Goal: Task Accomplishment & Management: Manage account settings

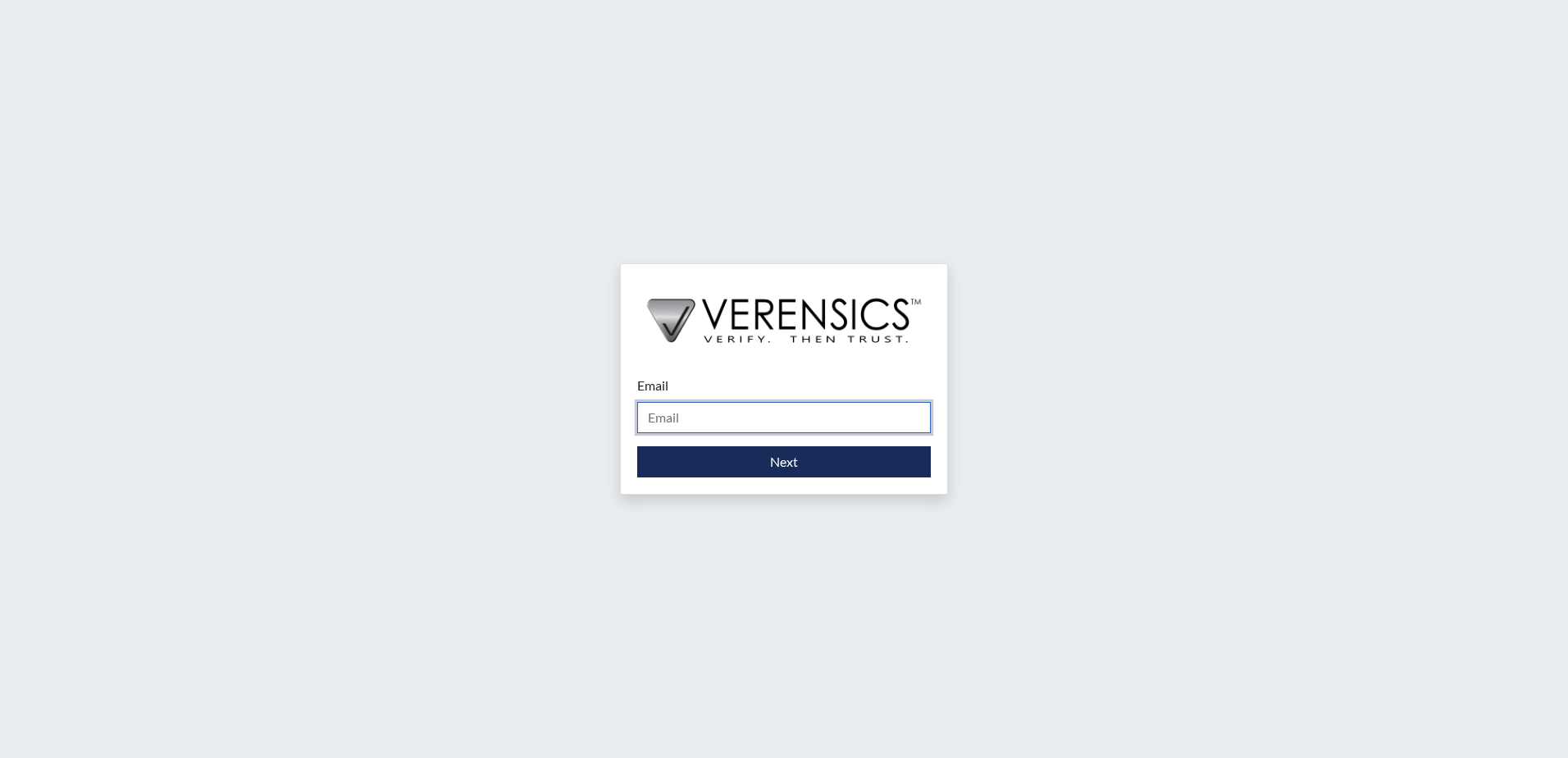
click at [743, 419] on input "Email" at bounding box center [784, 417] width 294 height 31
type input "[PERSON_NAME][EMAIL_ADDRESS][PERSON_NAME][DOMAIN_NAME]"
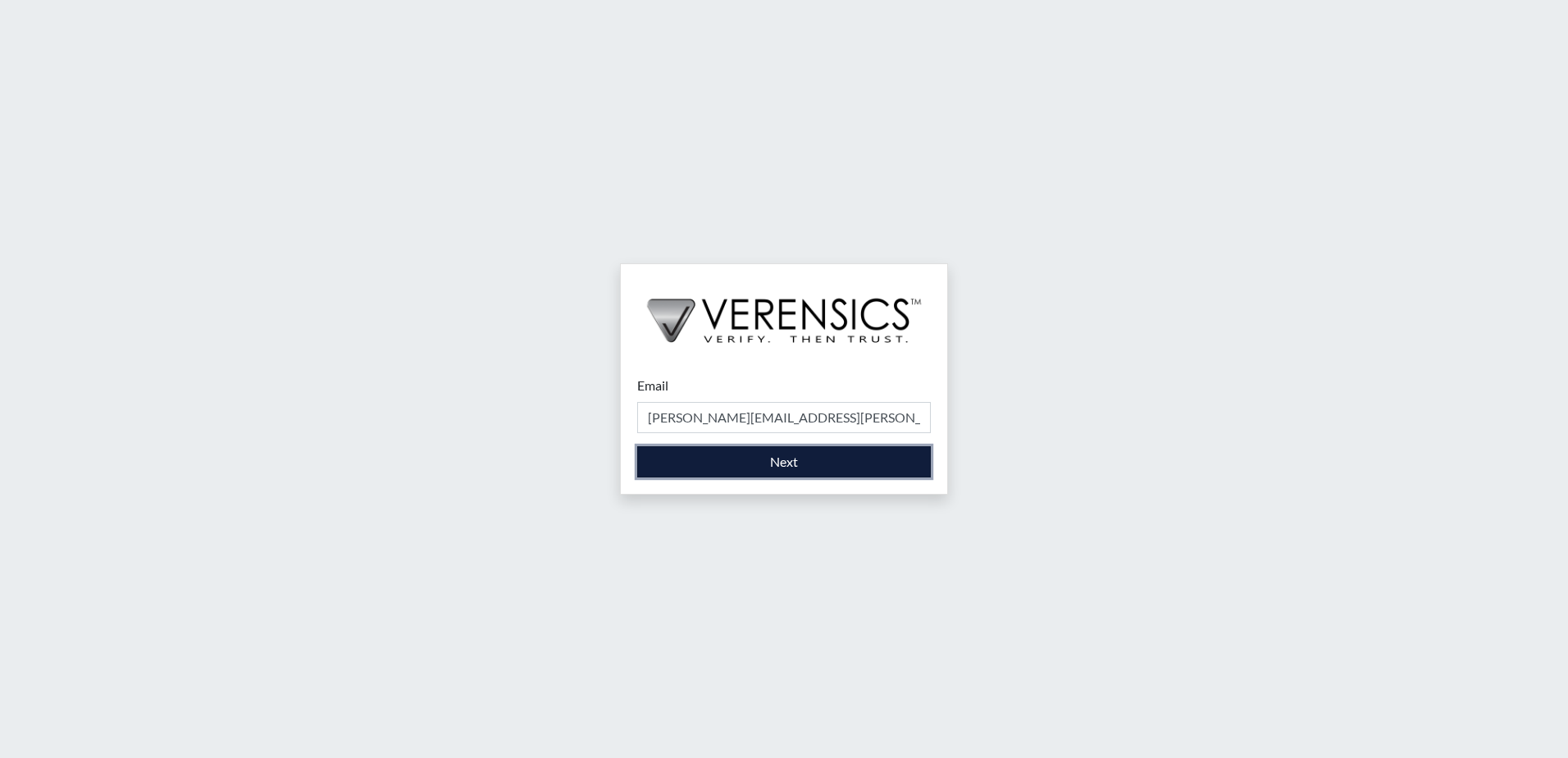
click at [817, 475] on button "Next" at bounding box center [784, 462] width 294 height 31
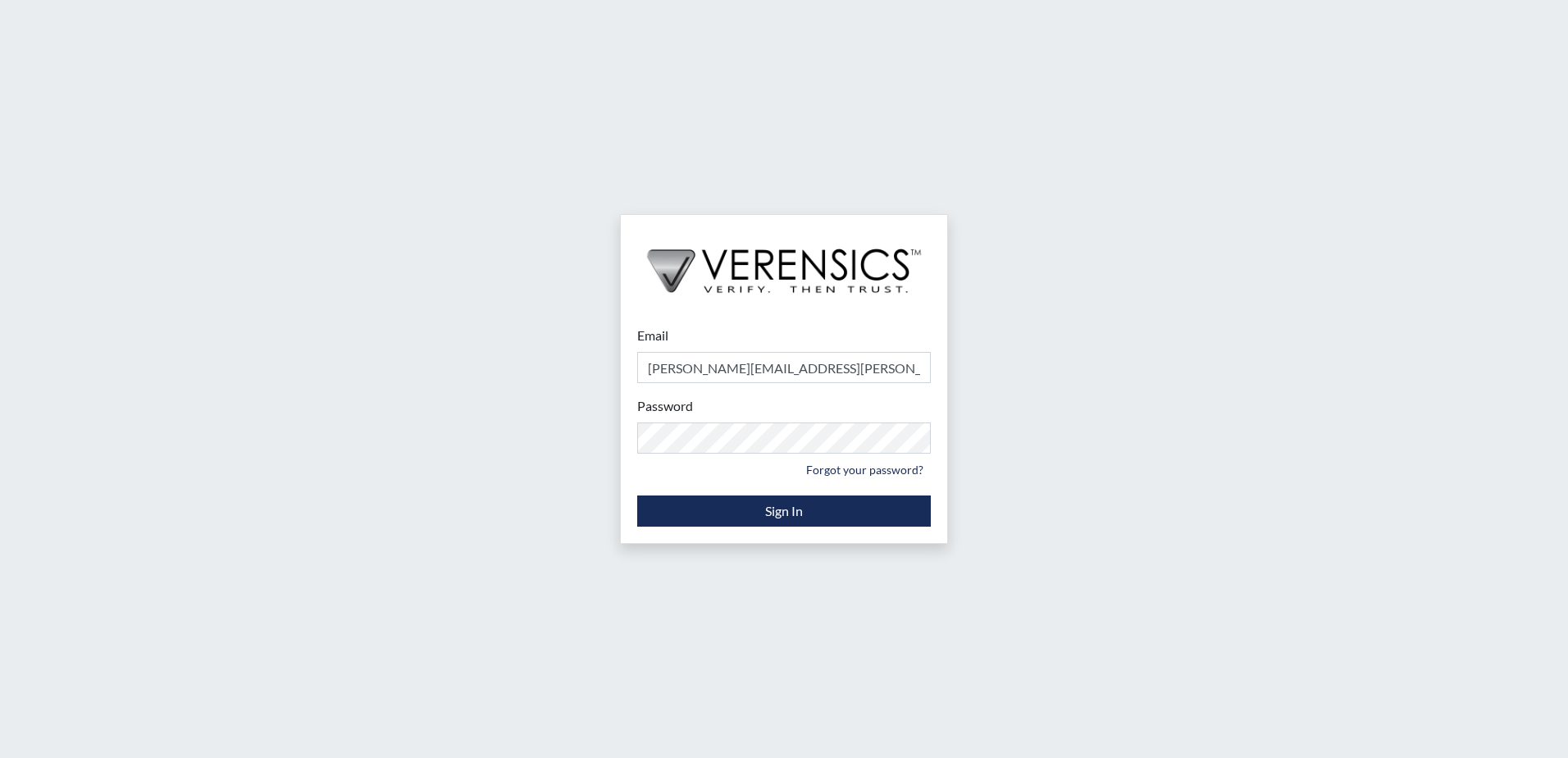
click at [1054, 523] on div "Email [PERSON_NAME][EMAIL_ADDRESS][PERSON_NAME][DOMAIN_NAME] Please provide you…" at bounding box center [784, 379] width 1568 height 758
click at [831, 474] on link "Forgot your password?" at bounding box center [864, 470] width 132 height 26
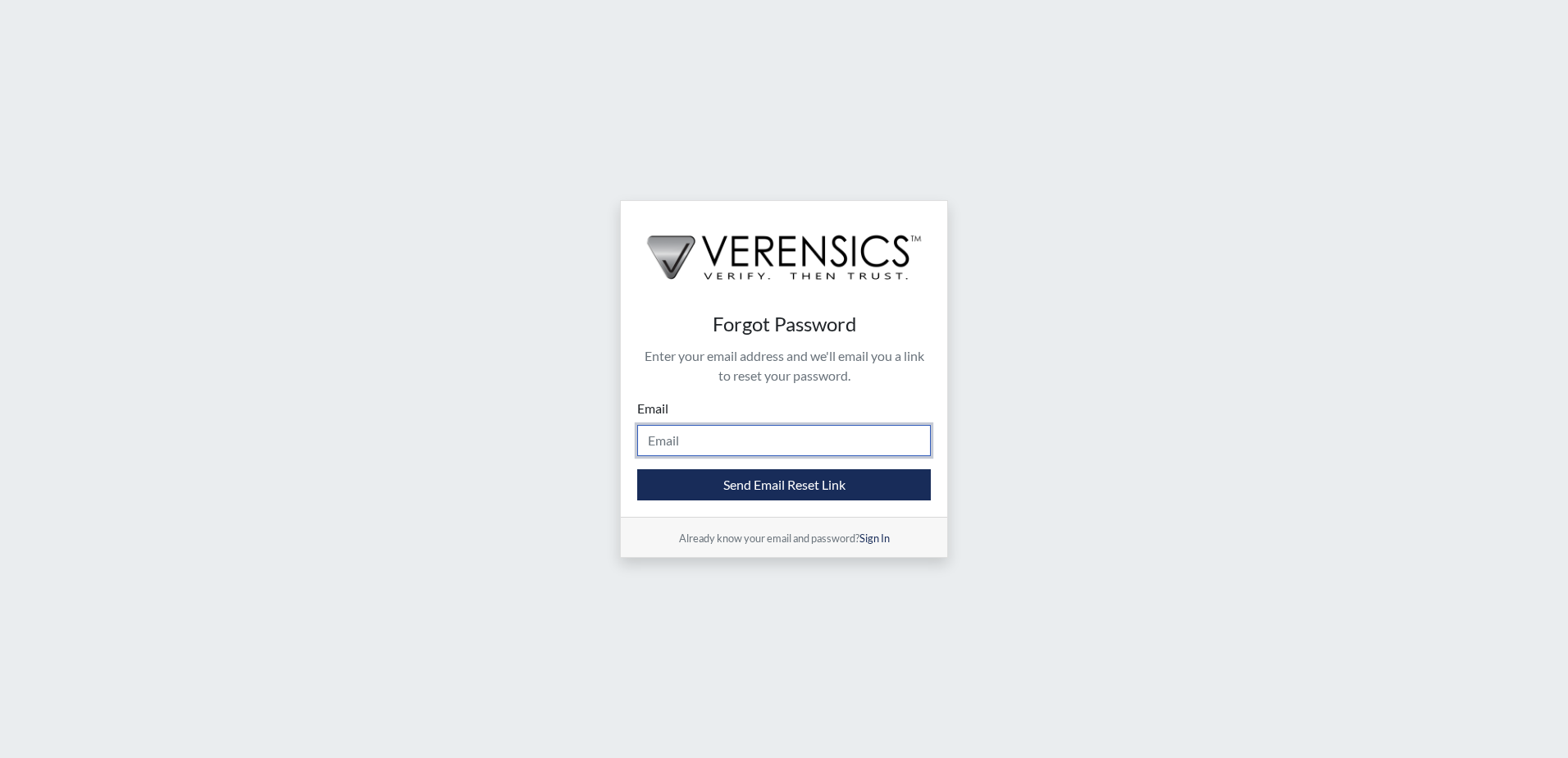
click at [673, 440] on input "Email" at bounding box center [784, 440] width 294 height 31
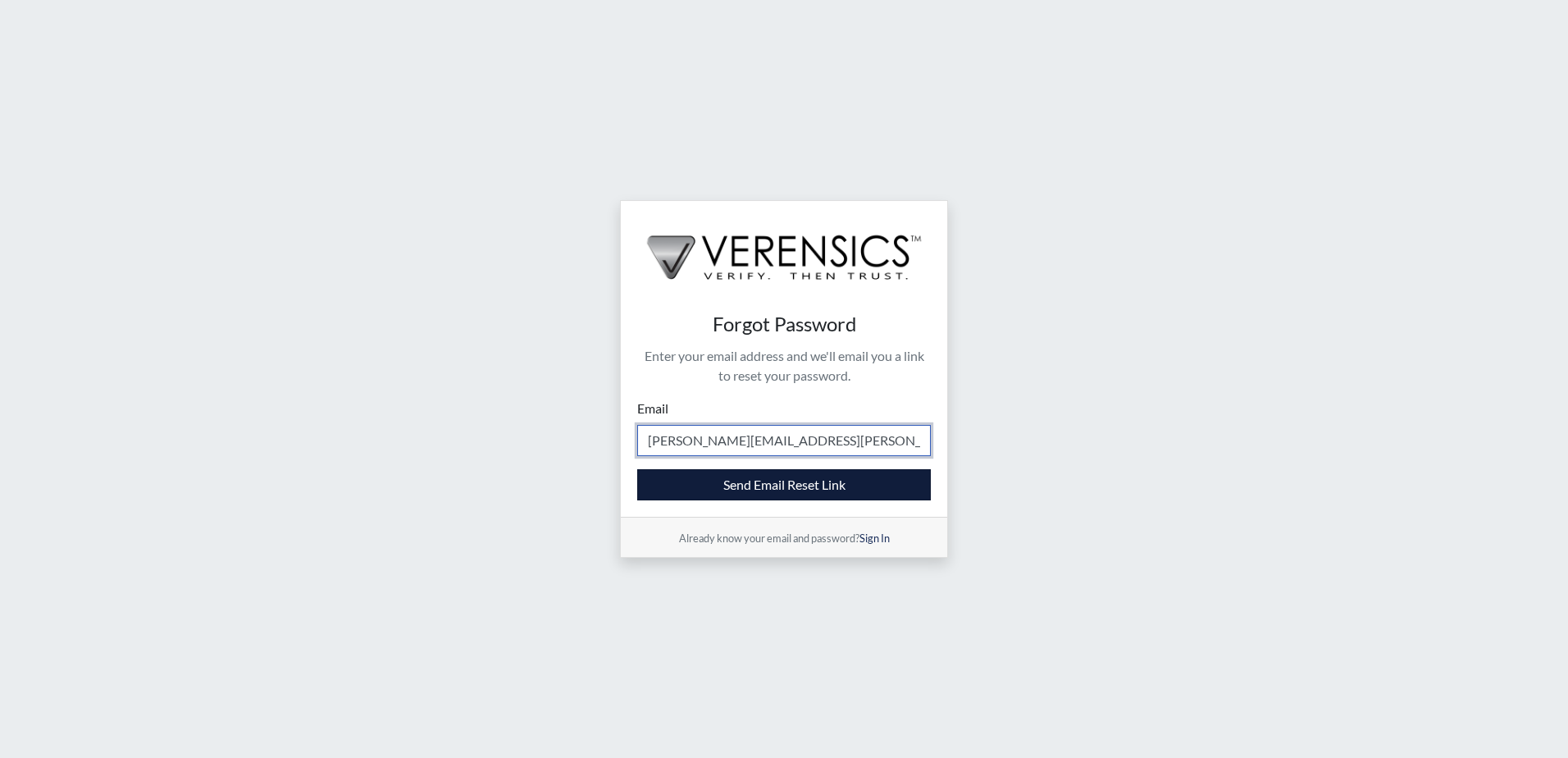
type input "[PERSON_NAME][EMAIL_ADDRESS][PERSON_NAME][DOMAIN_NAME]"
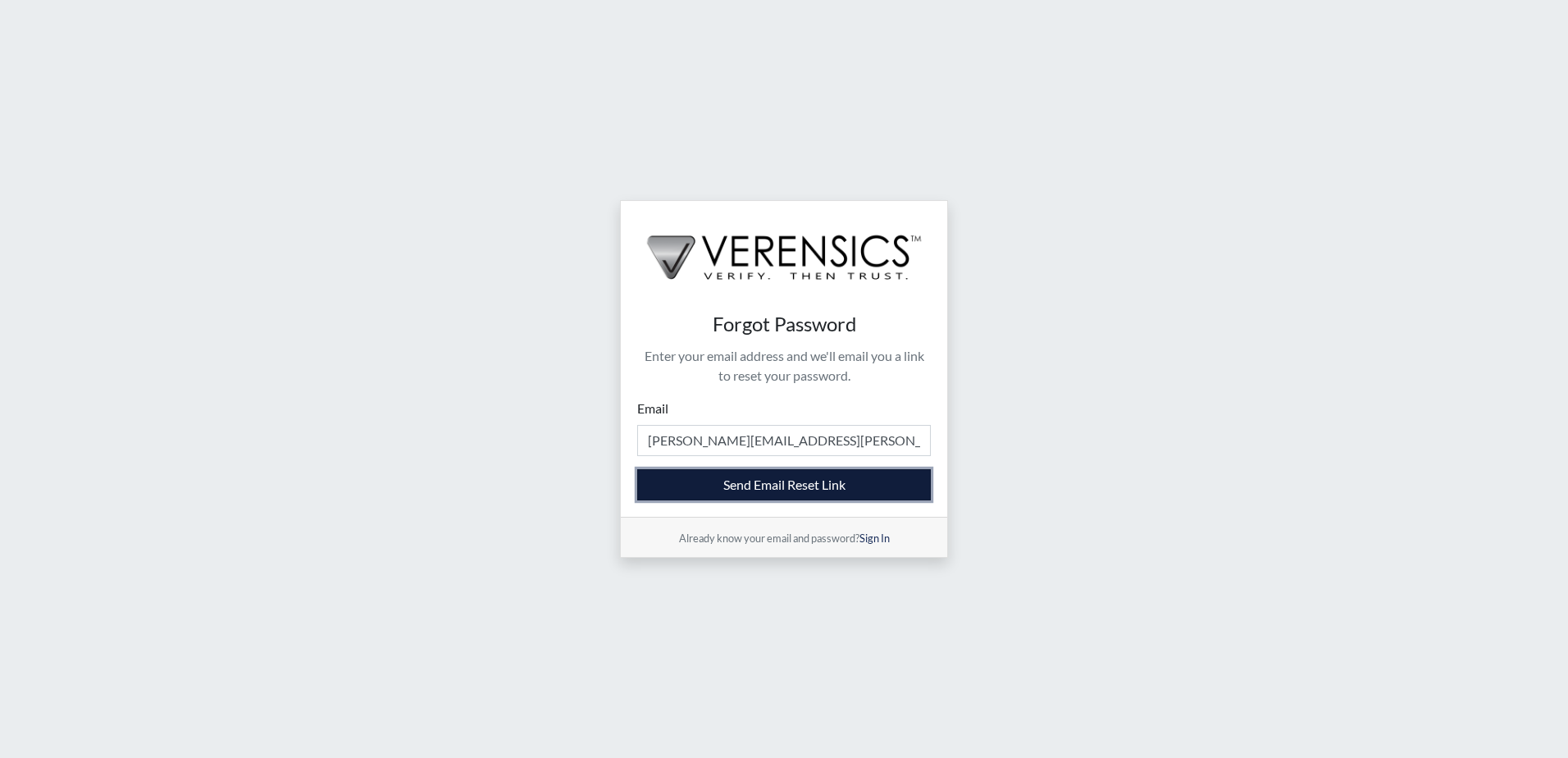
click at [808, 489] on button "Send Email Reset Link" at bounding box center [784, 485] width 294 height 31
